Goal: Task Accomplishment & Management: Manage account settings

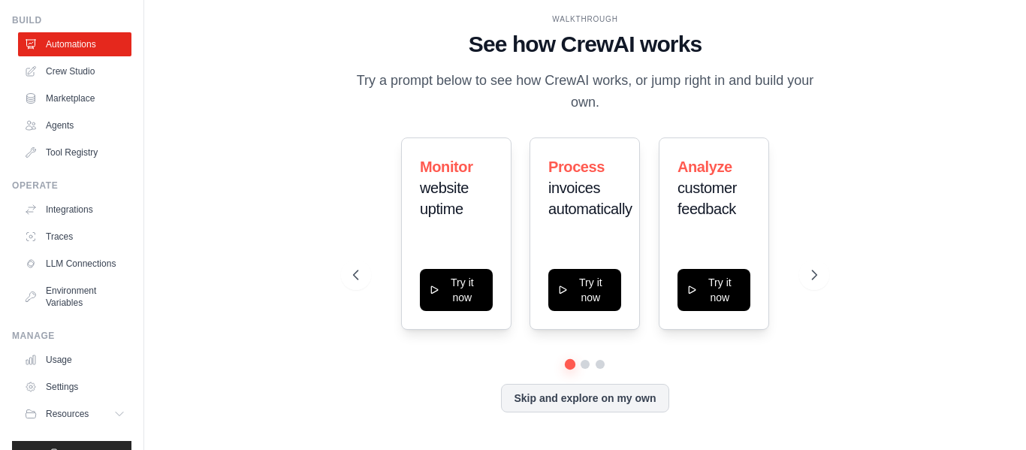
scroll to position [89, 0]
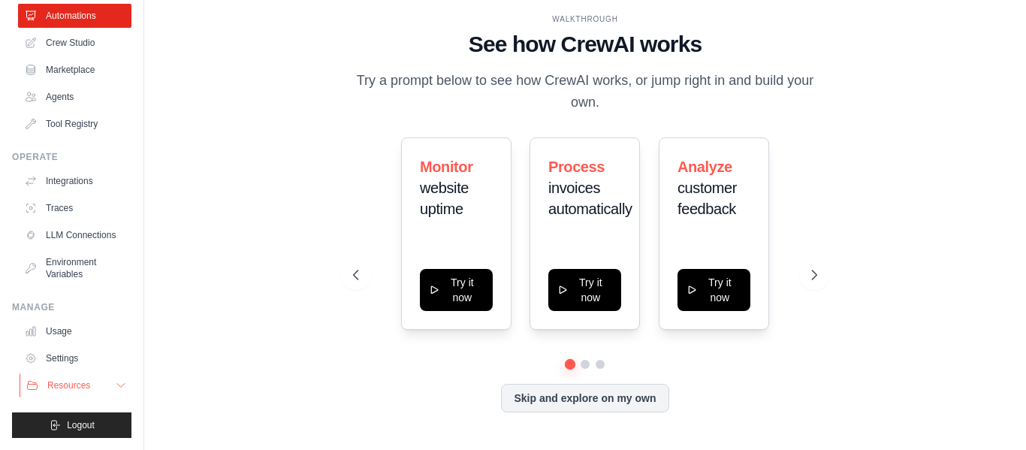
click at [98, 384] on button "Resources" at bounding box center [76, 385] width 113 height 24
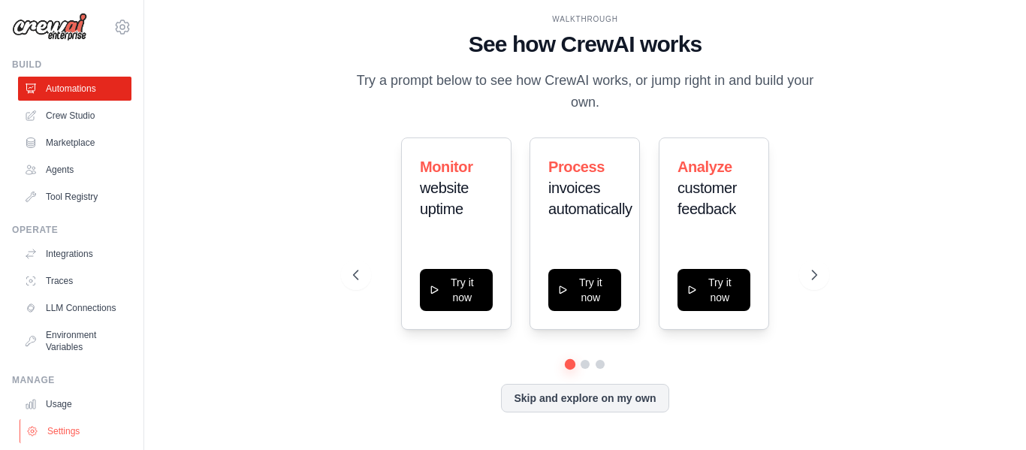
scroll to position [0, 0]
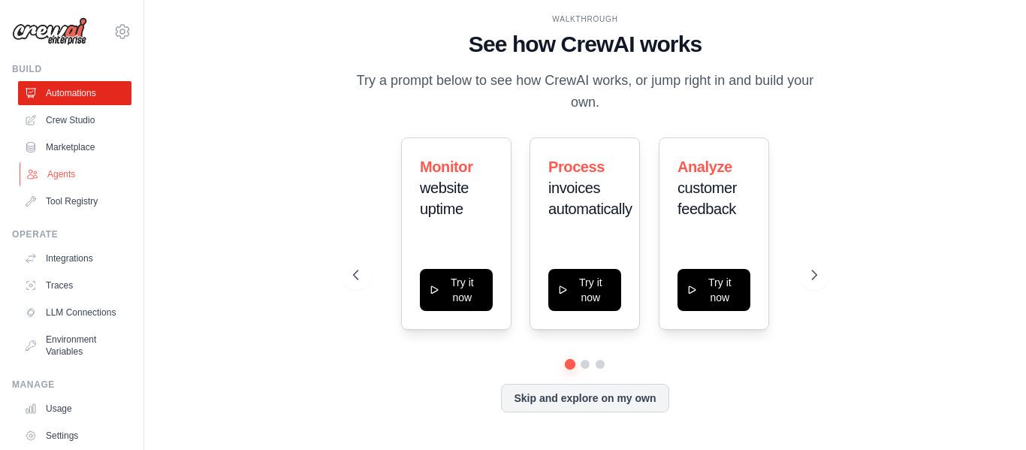
click at [59, 174] on link "Agents" at bounding box center [76, 174] width 113 height 24
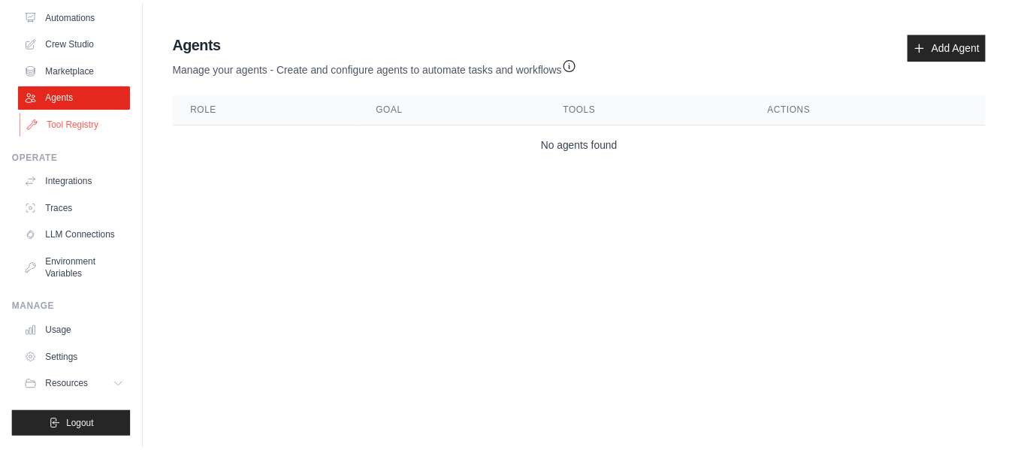
scroll to position [89, 0]
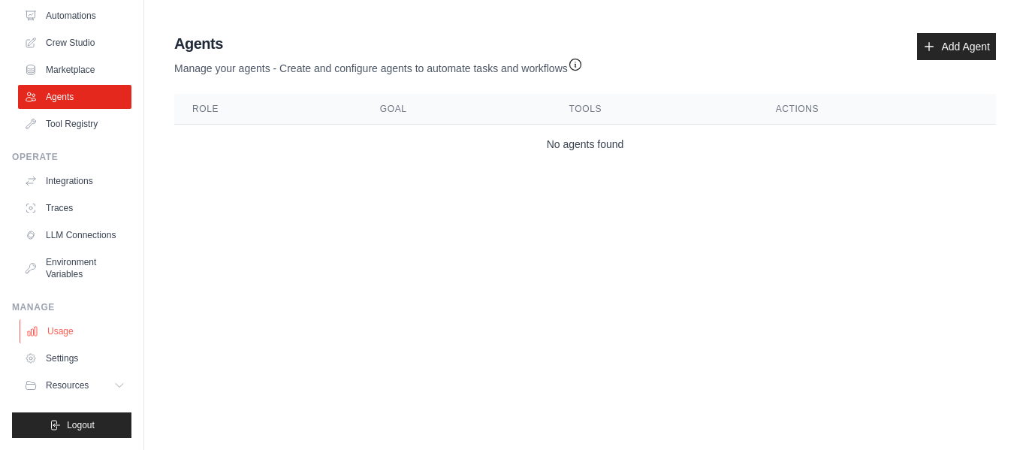
click at [70, 330] on link "Usage" at bounding box center [76, 331] width 113 height 24
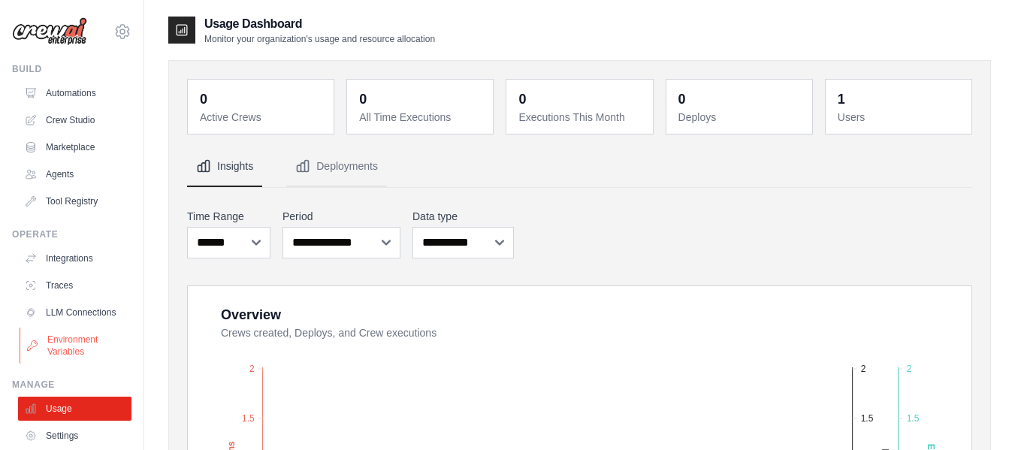
click at [67, 351] on link "Environment Variables" at bounding box center [76, 345] width 113 height 36
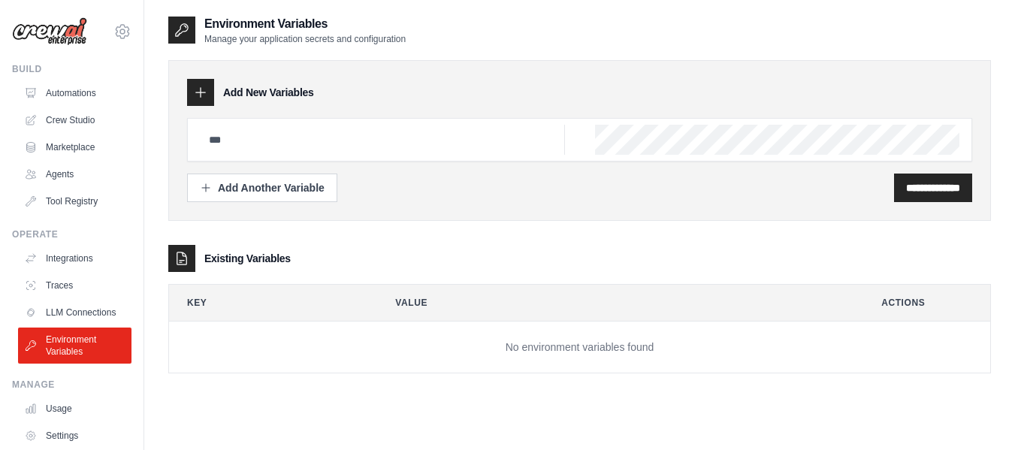
click at [59, 30] on img at bounding box center [49, 31] width 75 height 29
